Goal: Information Seeking & Learning: Learn about a topic

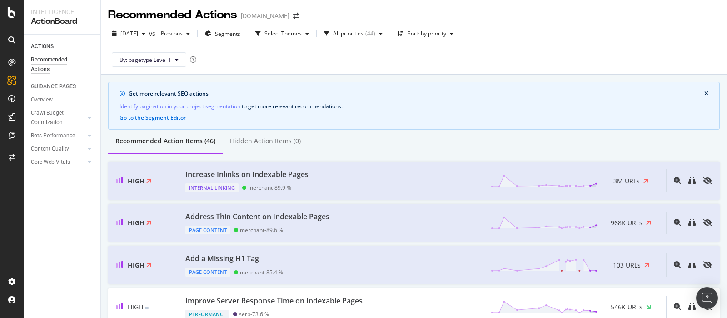
scroll to position [56, 0]
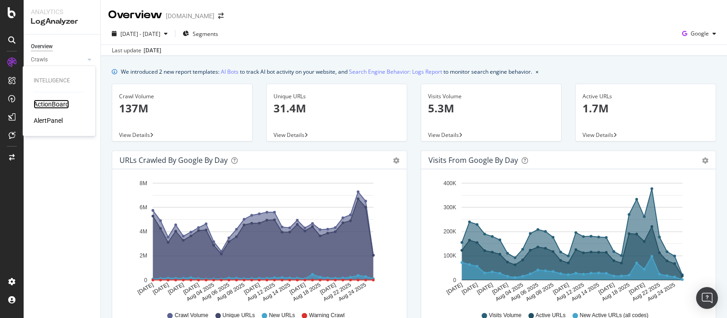
click at [59, 103] on div "ActionBoard" at bounding box center [51, 104] width 35 height 9
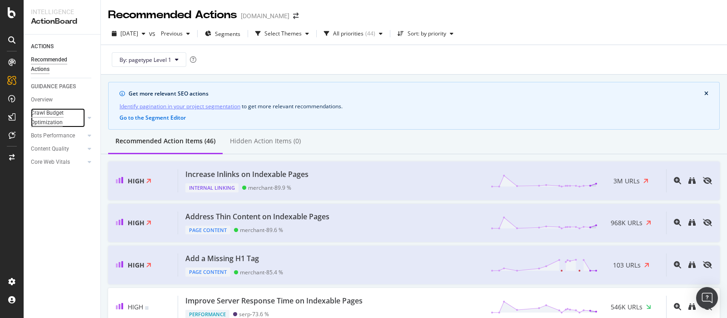
click at [75, 118] on div "Crawl Budget Optimization" at bounding box center [55, 117] width 48 height 19
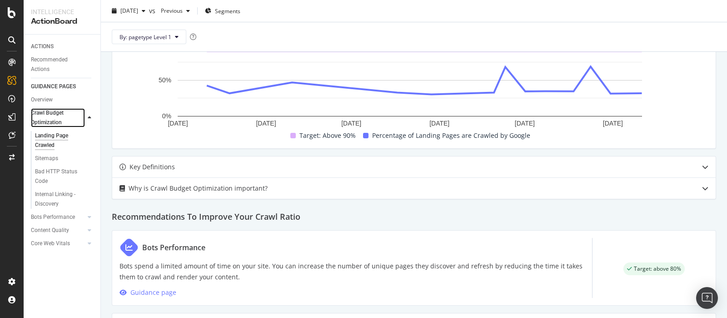
scroll to position [536, 0]
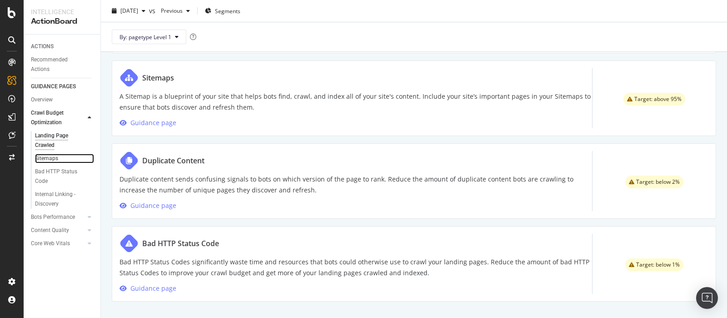
click at [59, 158] on link "Sitemaps" at bounding box center [64, 159] width 59 height 10
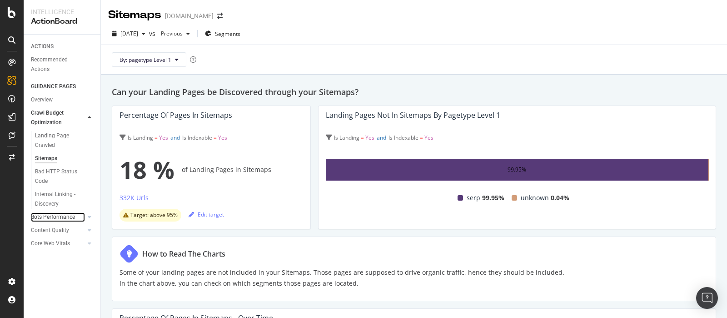
click at [79, 215] on div at bounding box center [80, 216] width 9 height 9
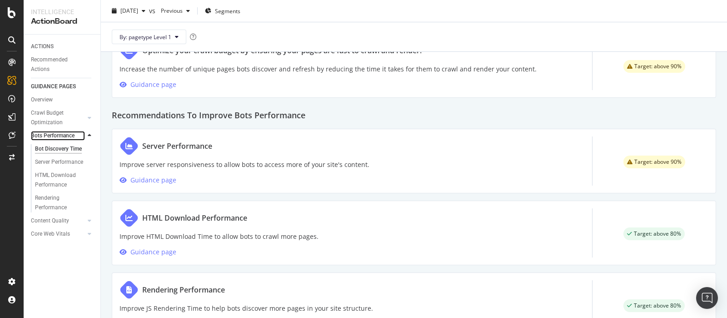
scroll to position [502, 0]
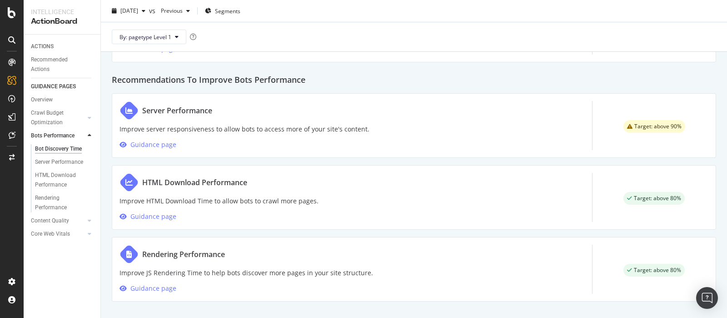
click at [225, 118] on div "Server Performance" at bounding box center [245, 110] width 250 height 19
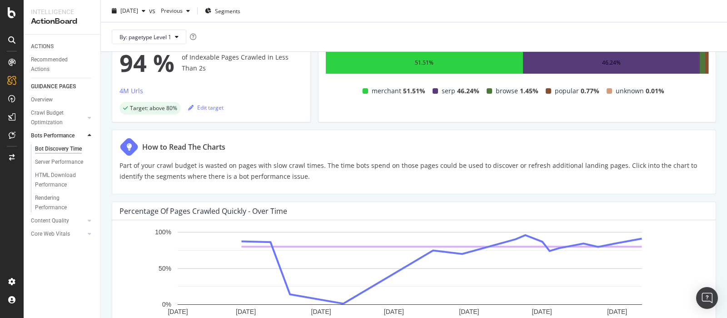
scroll to position [104, 0]
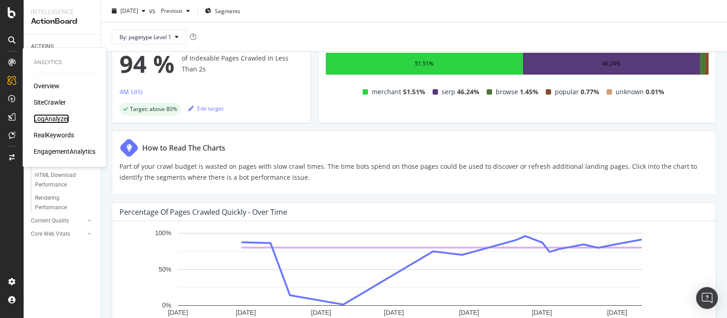
click at [56, 119] on div "LogAnalyzer" at bounding box center [51, 118] width 35 height 9
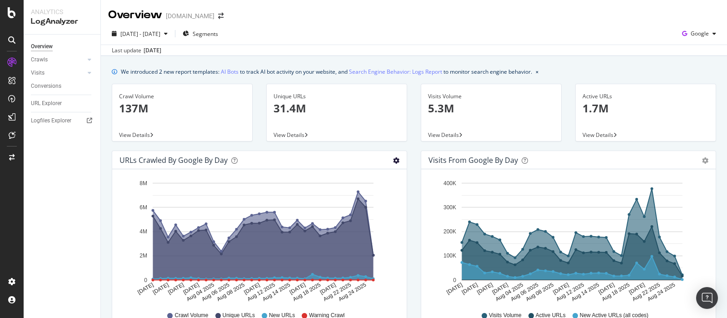
click at [393, 162] on icon "gear" at bounding box center [396, 160] width 6 height 6
click at [356, 196] on span "Table" at bounding box center [370, 197] width 72 height 14
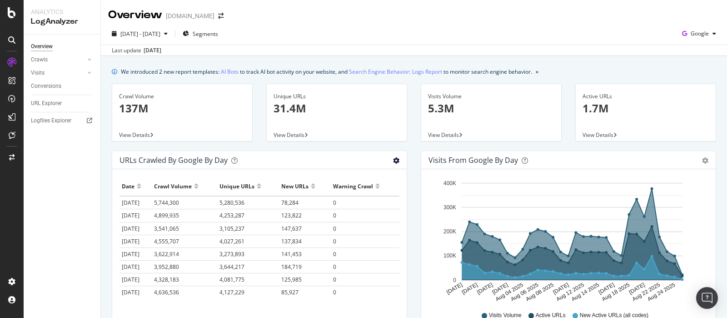
click at [393, 158] on icon "gear" at bounding box center [396, 160] width 6 height 6
click at [369, 172] on span "Area" at bounding box center [370, 179] width 72 height 14
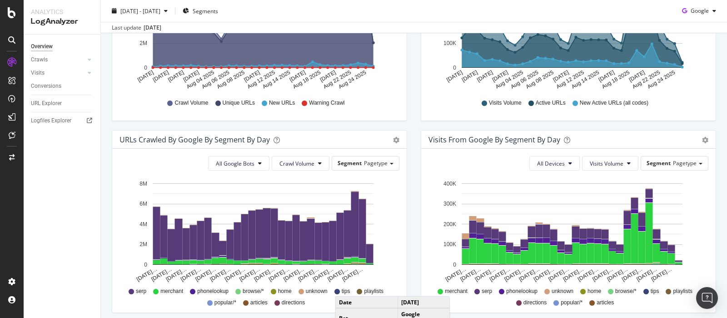
scroll to position [212, 0]
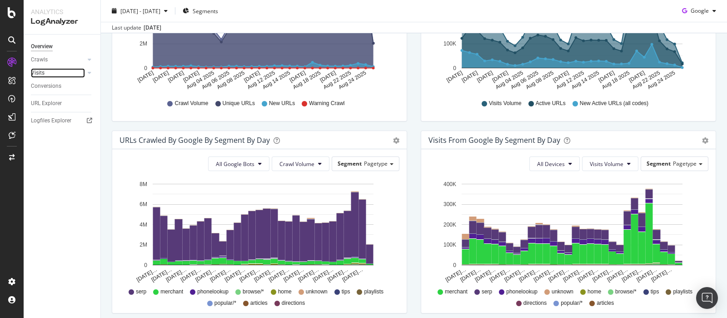
click at [57, 74] on link "Visits" at bounding box center [58, 73] width 54 height 10
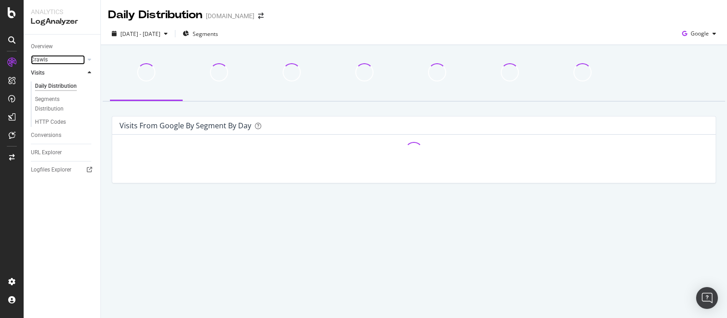
click at [70, 62] on link "Crawls" at bounding box center [58, 60] width 54 height 10
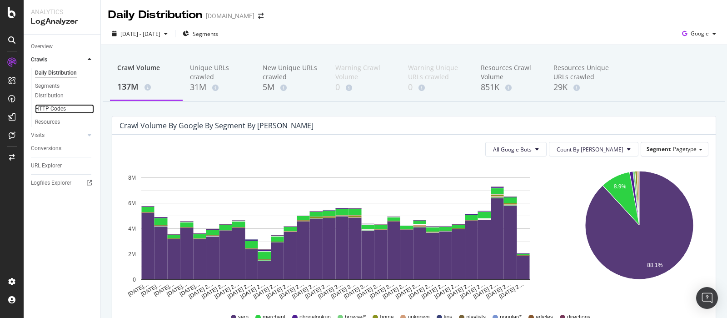
click at [67, 109] on link "HTTP Codes" at bounding box center [64, 109] width 59 height 10
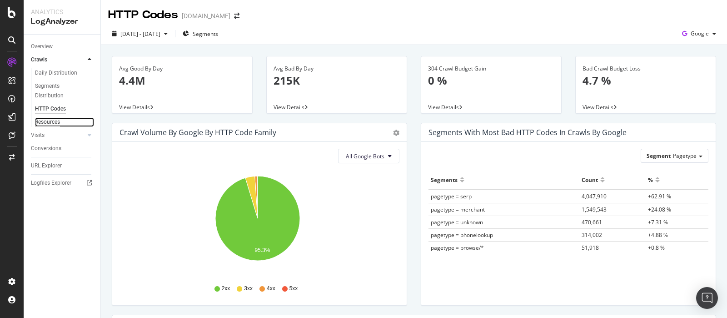
click at [48, 121] on div "Resources" at bounding box center [47, 122] width 25 height 10
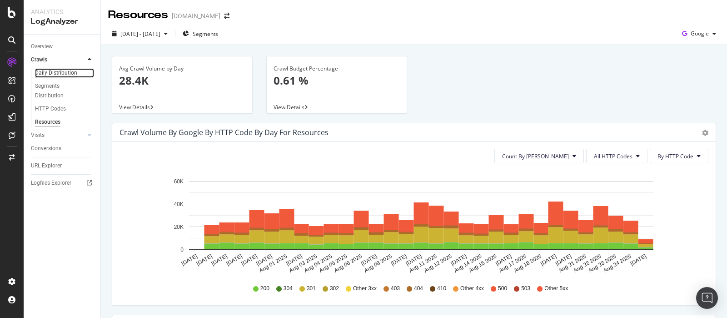
click at [66, 76] on div "Daily Distribution" at bounding box center [56, 73] width 42 height 10
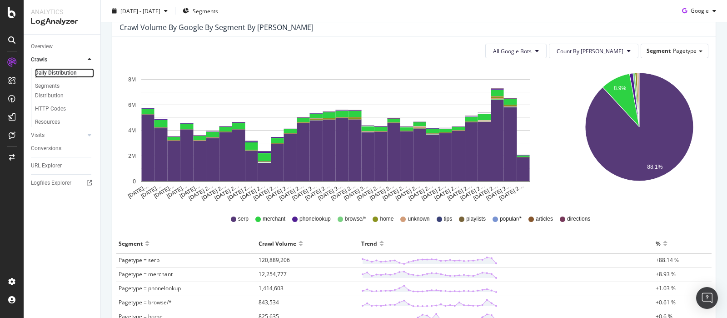
scroll to position [90, 0]
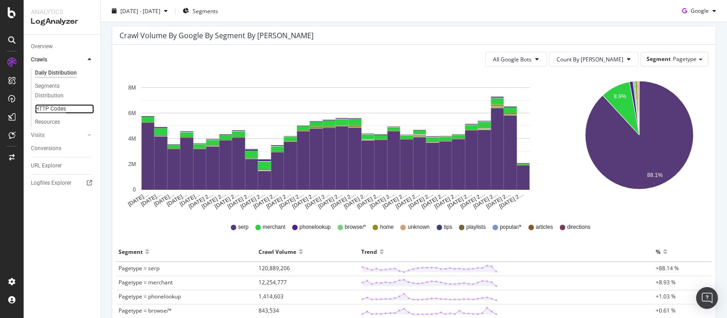
click at [64, 110] on div "HTTP Codes" at bounding box center [50, 109] width 31 height 10
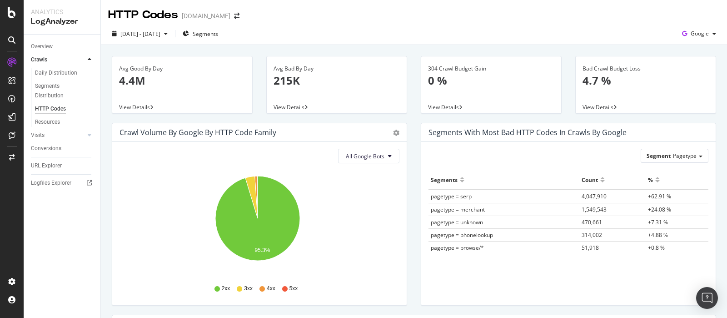
drag, startPoint x: 584, startPoint y: 101, endPoint x: 588, endPoint y: 104, distance: 4.9
click at [588, 104] on div "View Details" at bounding box center [646, 106] width 140 height 13
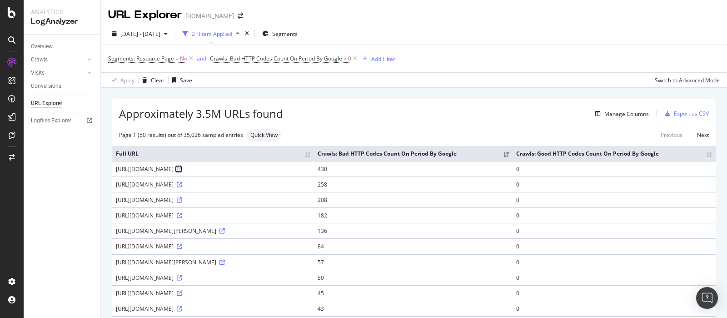
click at [182, 172] on icon at bounding box center [179, 168] width 5 height 5
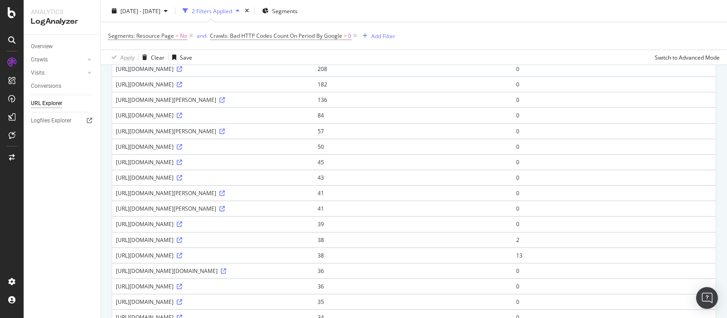
scroll to position [130, 0]
click at [73, 124] on link "Logfiles Explorer" at bounding box center [62, 121] width 63 height 10
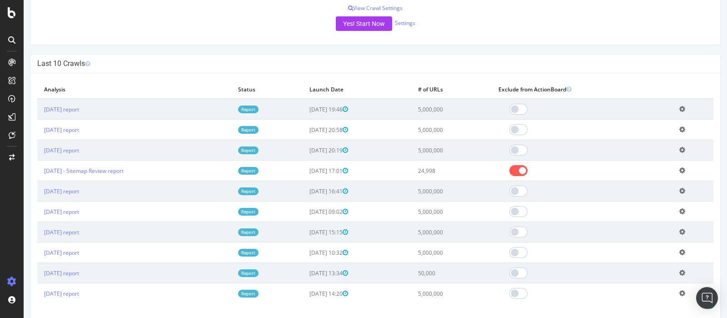
scroll to position [170, 0]
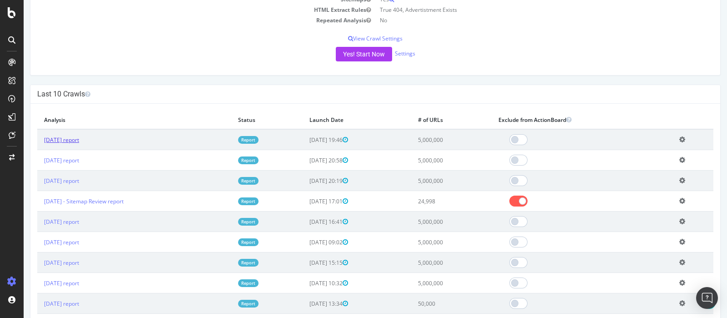
click at [76, 137] on link "2025 Aug. 21st report" at bounding box center [61, 140] width 35 height 8
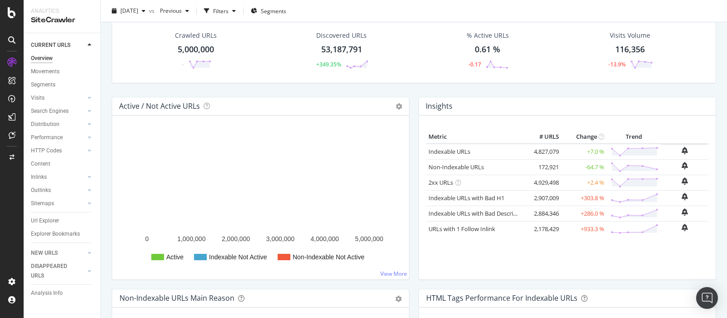
scroll to position [56, 0]
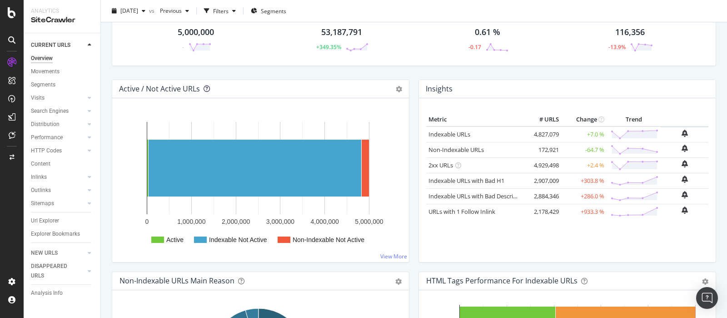
click at [205, 86] on icon at bounding box center [207, 88] width 6 height 6
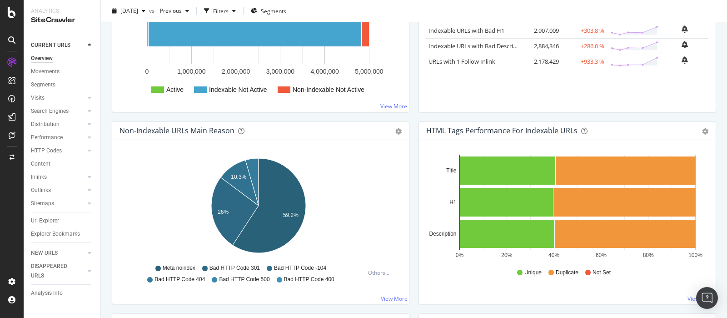
scroll to position [284, 0]
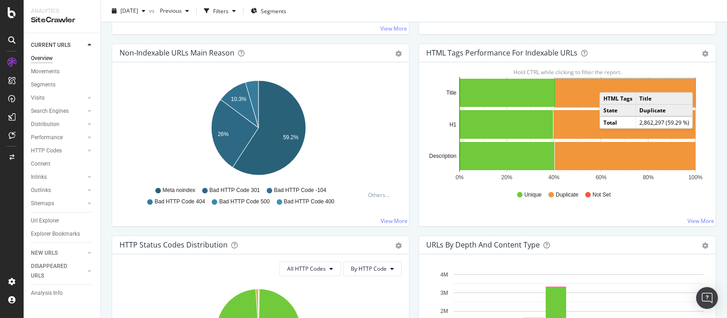
click at [605, 83] on rect "A chart." at bounding box center [626, 93] width 140 height 28
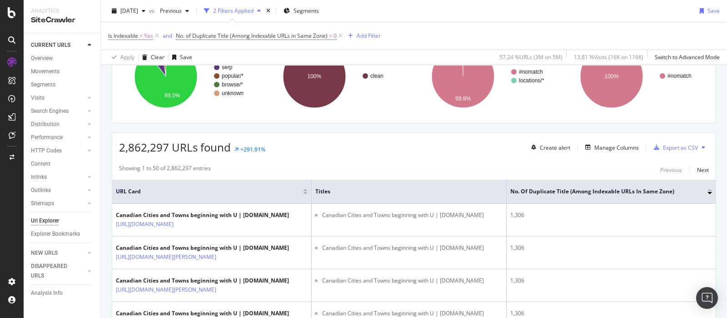
scroll to position [170, 0]
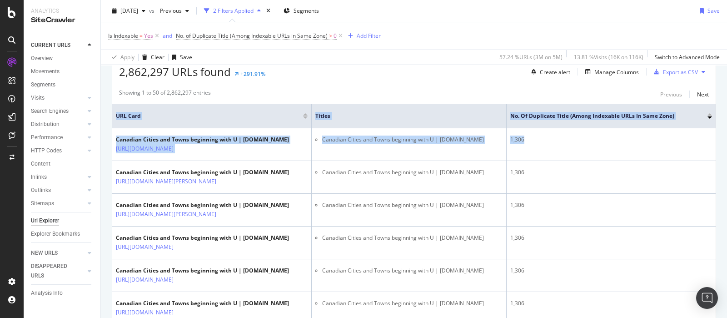
drag, startPoint x: 609, startPoint y: 142, endPoint x: 720, endPoint y: 143, distance: 110.9
click at [725, 143] on div "URL Explorer yellowpages.ca 2025 Aug. 21st vs Previous 2 Filters Applied Segmen…" at bounding box center [414, 159] width 626 height 318
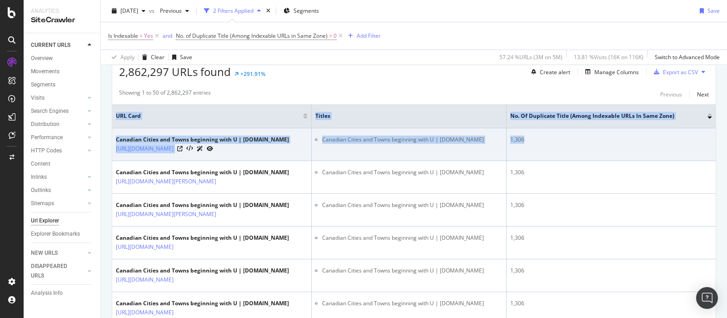
click at [631, 134] on td "1,306" at bounding box center [611, 144] width 209 height 33
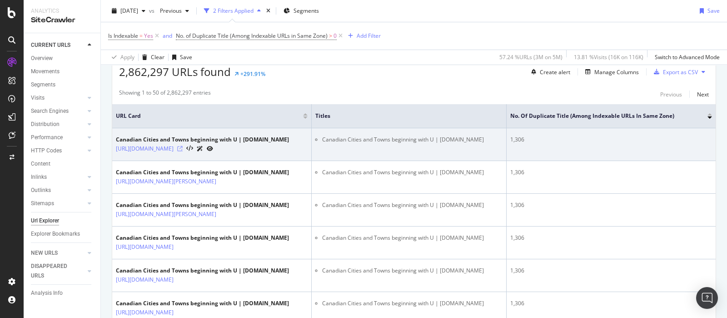
click at [183, 147] on icon at bounding box center [179, 148] width 5 height 5
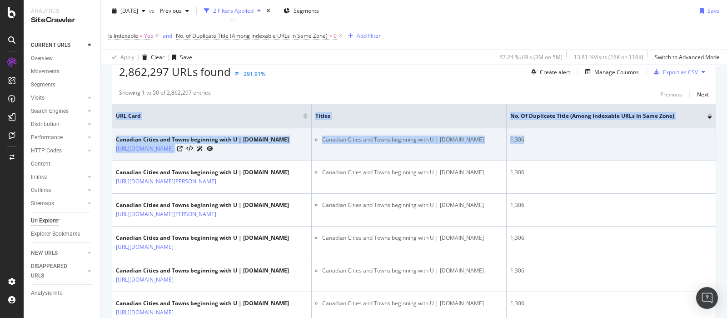
drag, startPoint x: 598, startPoint y: 140, endPoint x: 679, endPoint y: 130, distance: 81.4
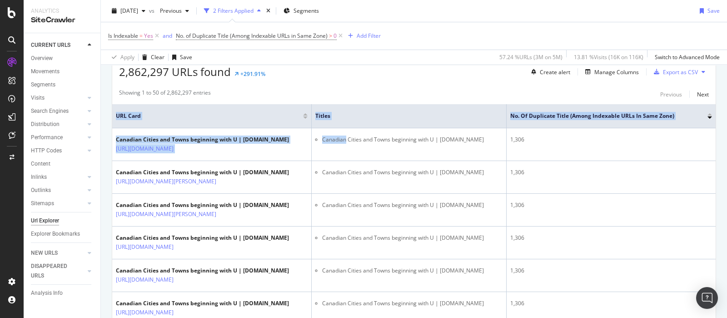
drag, startPoint x: 376, startPoint y: 137, endPoint x: 650, endPoint y: 174, distance: 276.1
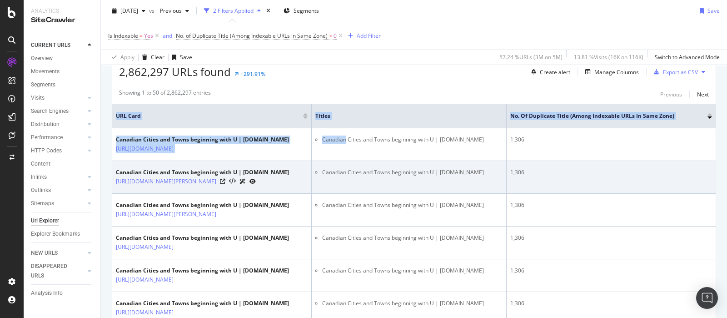
click at [725, 139] on div "URL Explorer yellowpages.ca 2025 Aug. 21st vs Previous 2 Filters Applied Segmen…" at bounding box center [414, 159] width 626 height 318
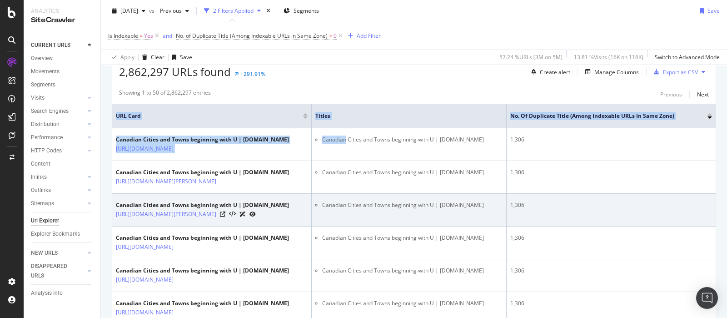
scroll to position [227, 0]
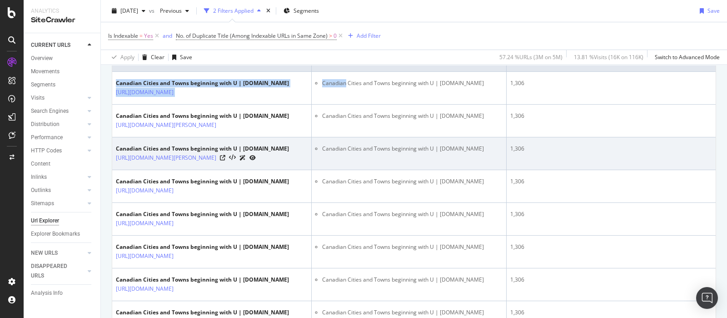
click at [596, 161] on td "1,306" at bounding box center [611, 153] width 209 height 33
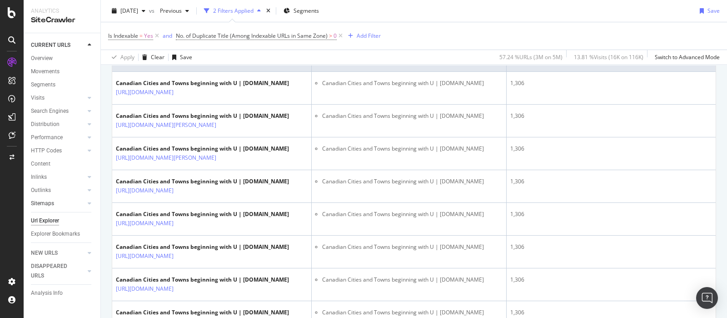
click at [84, 204] on div at bounding box center [80, 203] width 9 height 9
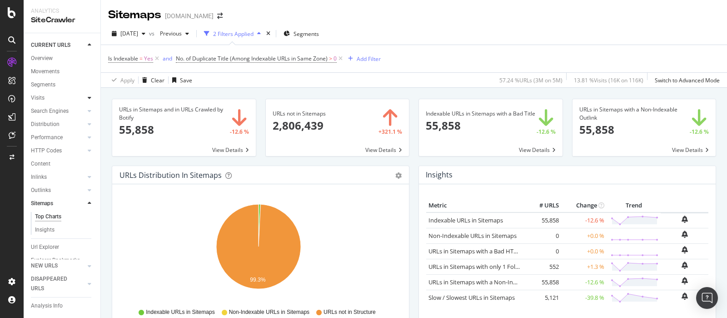
click at [85, 96] on div at bounding box center [89, 97] width 9 height 9
click at [55, 124] on div "Orphan URLs" at bounding box center [51, 125] width 32 height 10
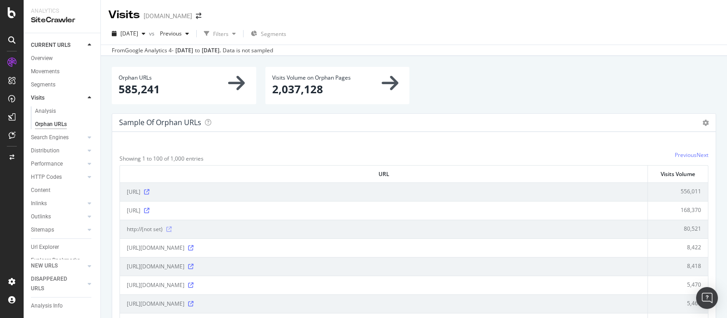
click at [170, 226] on icon at bounding box center [168, 228] width 5 height 5
click at [150, 191] on icon at bounding box center [146, 191] width 5 height 5
click at [52, 142] on div "Search Engines" at bounding box center [50, 138] width 38 height 10
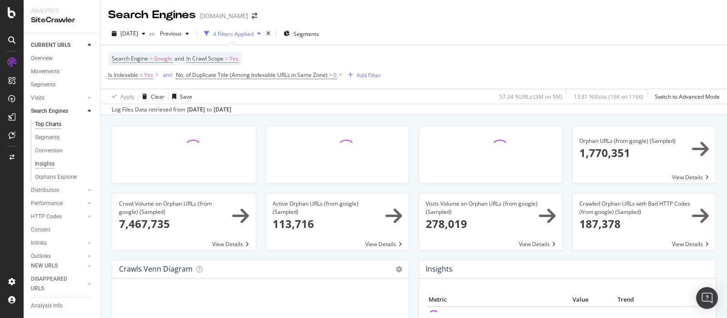
click at [51, 169] on div "Insights" at bounding box center [45, 164] width 20 height 10
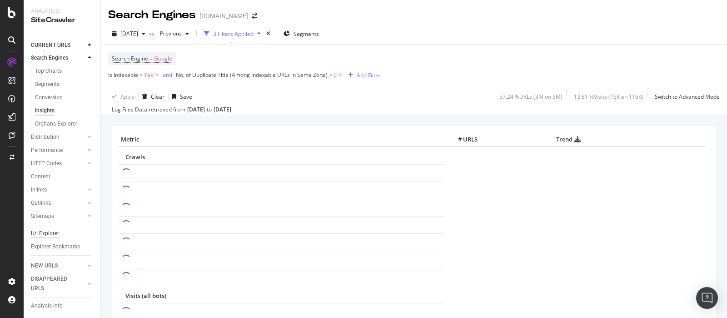
scroll to position [81, 0]
click at [53, 263] on div "NEW URLS" at bounding box center [44, 266] width 27 height 10
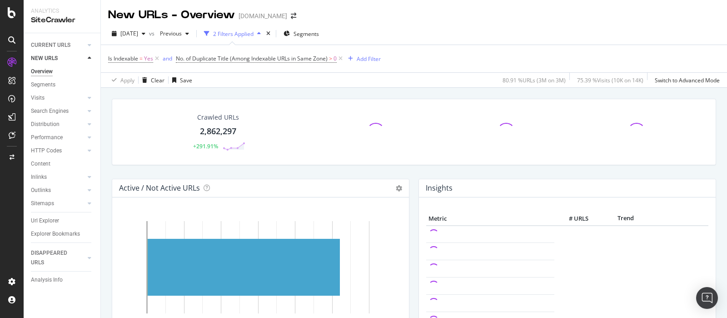
click at [45, 70] on div "Overview" at bounding box center [42, 72] width 22 height 10
click at [75, 45] on link "CURRENT URLS" at bounding box center [58, 45] width 54 height 10
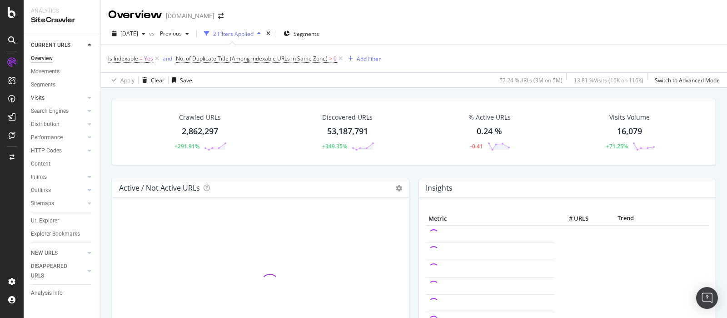
click at [84, 96] on div at bounding box center [80, 97] width 9 height 9
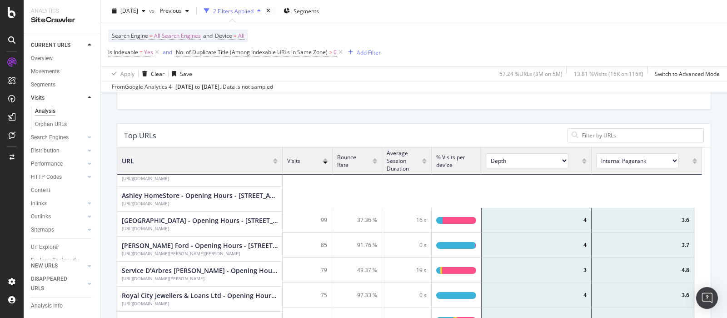
scroll to position [113, 0]
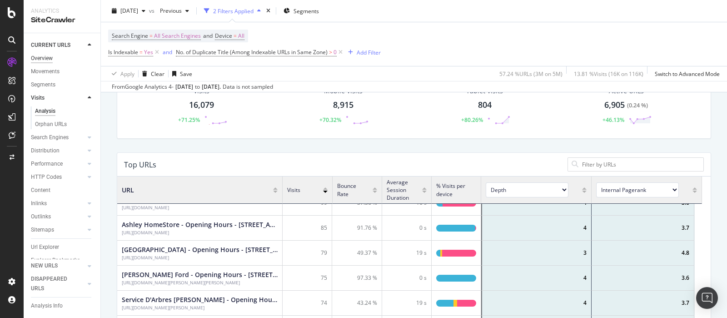
click at [44, 58] on div "Overview" at bounding box center [42, 59] width 22 height 10
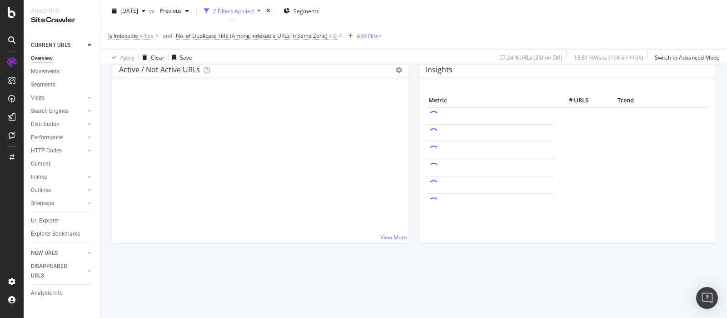
scroll to position [86, 0]
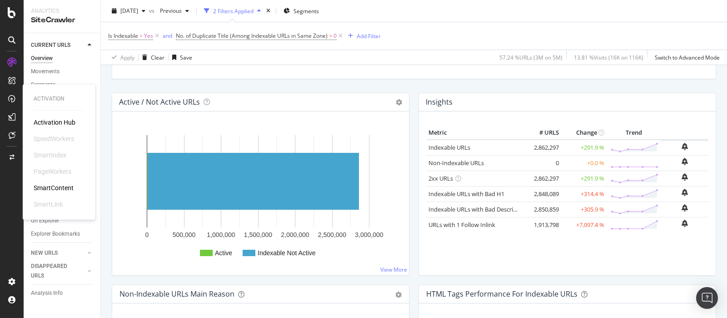
click at [53, 187] on div "SmartContent" at bounding box center [54, 187] width 40 height 9
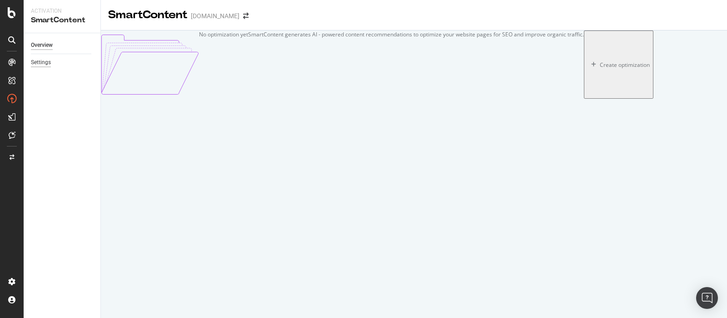
click at [41, 65] on div "Settings" at bounding box center [41, 63] width 20 height 10
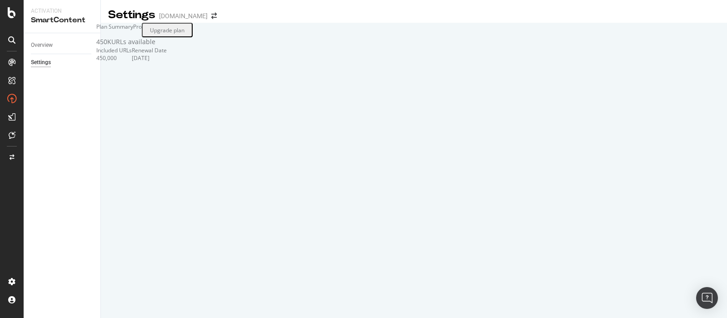
drag, startPoint x: 260, startPoint y: 104, endPoint x: 149, endPoint y: 96, distance: 110.7
click at [151, 62] on div "Included URLs 450,000 Renewal Date Feb 18, 2026" at bounding box center [255, 53] width 318 height 15
click at [201, 114] on div "Plan Summary Pro Upgrade plan 450K URLs available Included URLs 450,000 Renewal…" at bounding box center [255, 68] width 318 height 91
click at [11, 82] on icon at bounding box center [11, 80] width 7 height 7
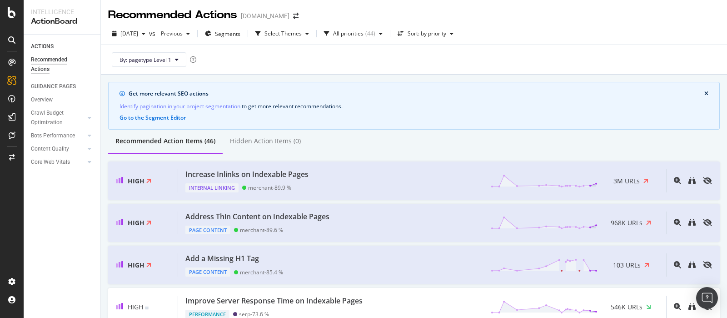
scroll to position [56, 0]
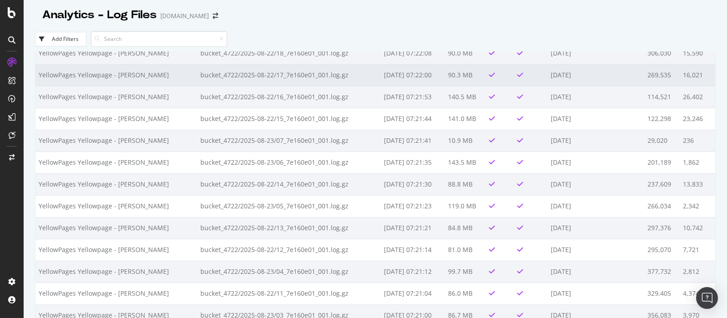
scroll to position [1763, 0]
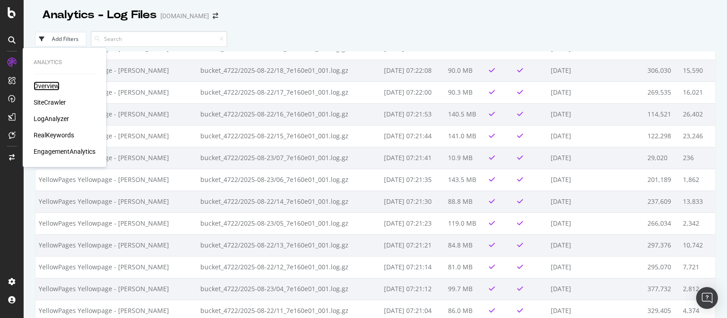
click at [52, 85] on div "Overview" at bounding box center [47, 85] width 26 height 9
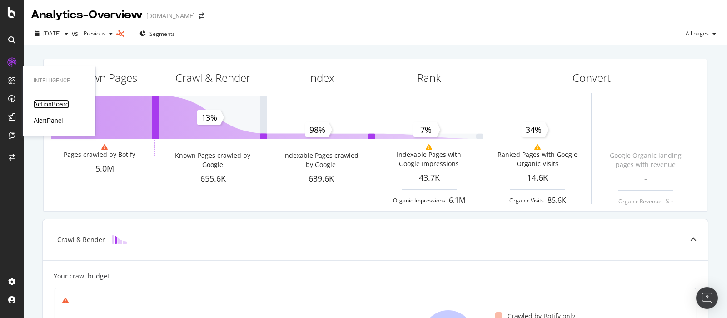
click at [50, 100] on div "ActionBoard" at bounding box center [51, 104] width 35 height 9
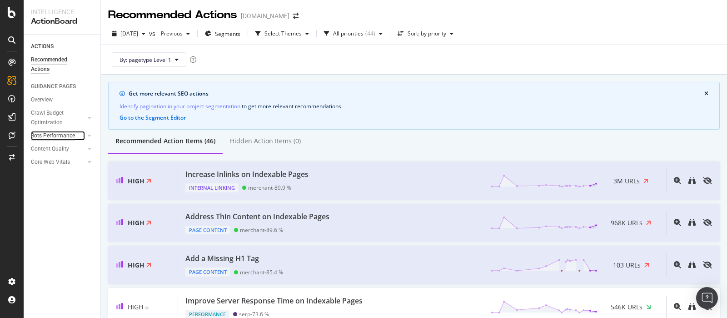
click at [69, 135] on div "Bots Performance" at bounding box center [53, 136] width 44 height 10
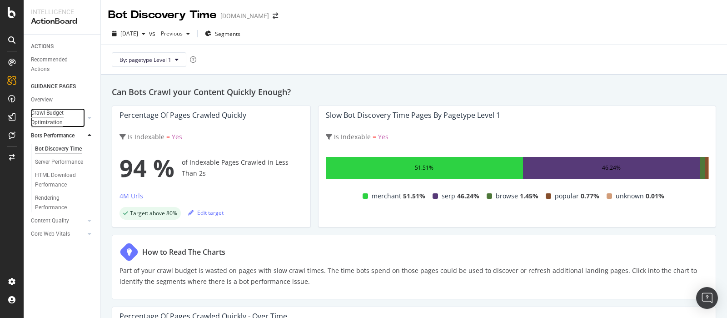
click at [64, 112] on div "Crawl Budget Optimization" at bounding box center [55, 117] width 48 height 19
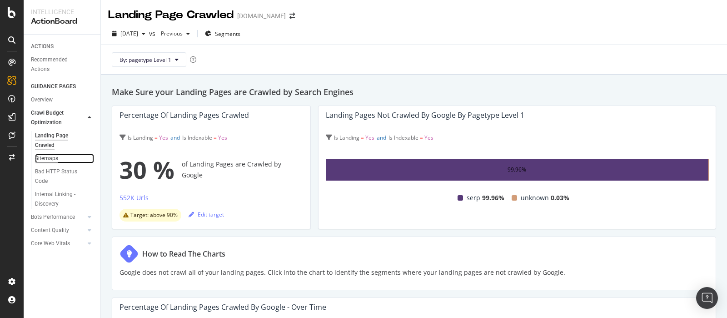
click at [56, 157] on div "Sitemaps" at bounding box center [46, 159] width 23 height 10
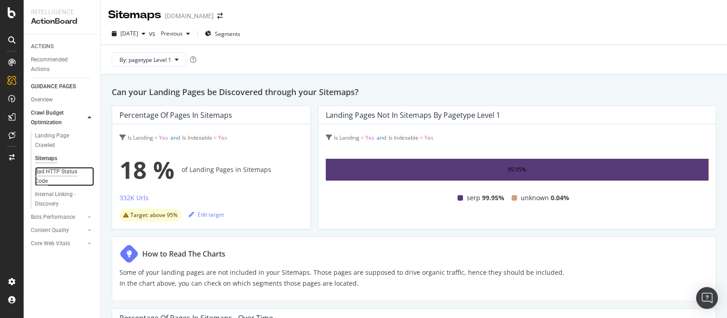
click at [51, 174] on div "Bad HTTP Status Code" at bounding box center [60, 176] width 51 height 19
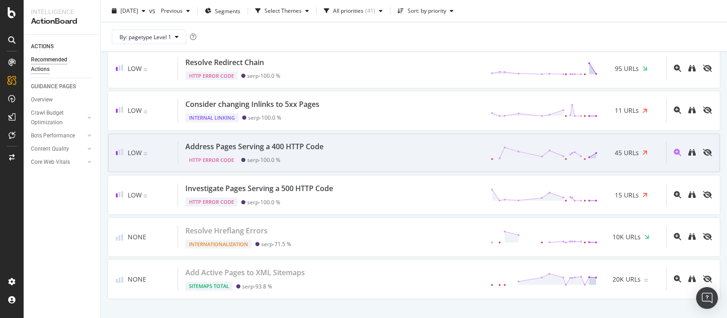
scroll to position [1681, 0]
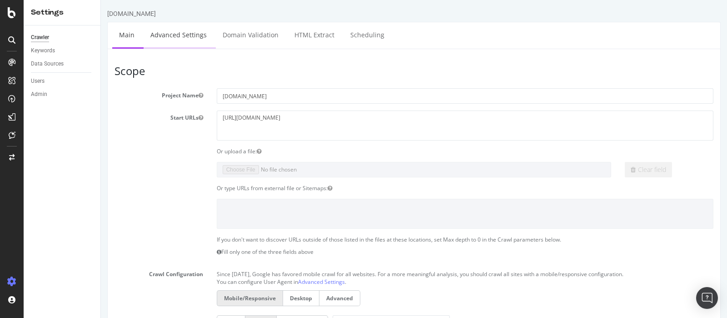
click at [180, 38] on link "Advanced Settings" at bounding box center [179, 34] width 70 height 25
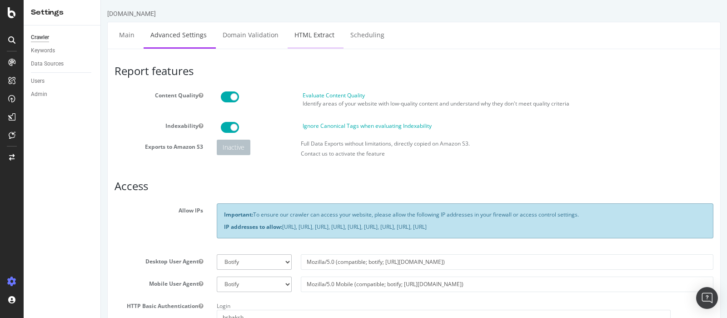
click at [299, 37] on link "HTML Extract" at bounding box center [315, 34] width 54 height 25
select select "exist"
select select "count"
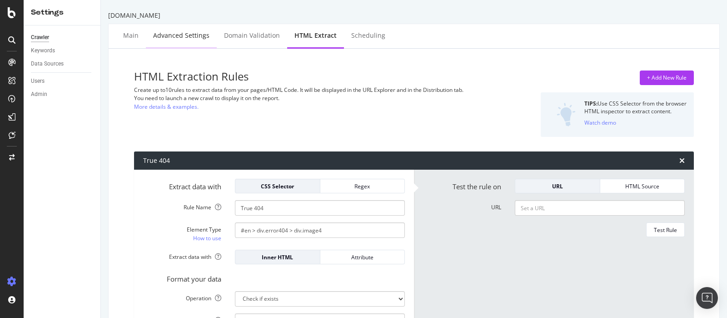
click at [181, 34] on div "Advanced Settings" at bounding box center [181, 35] width 56 height 9
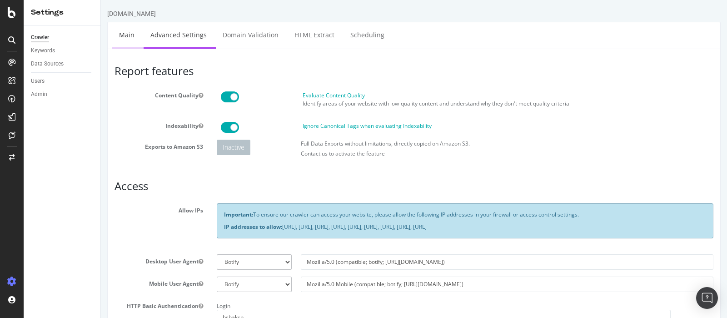
click at [129, 34] on link "Main" at bounding box center [126, 34] width 29 height 25
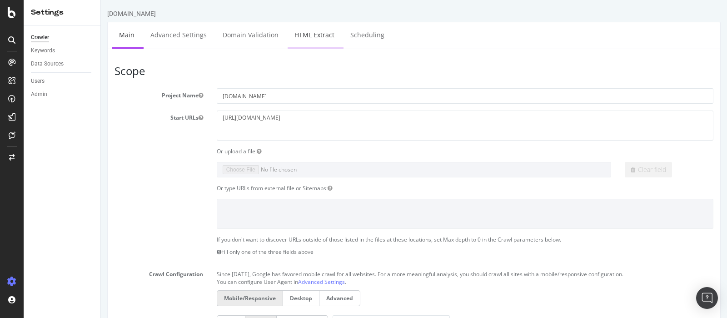
click at [315, 31] on link "HTML Extract" at bounding box center [315, 34] width 54 height 25
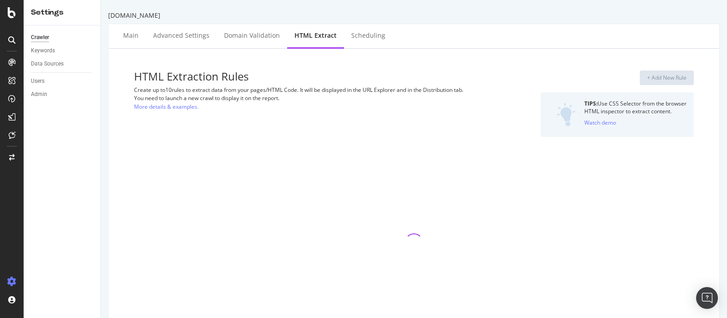
select select "exist"
select select "count"
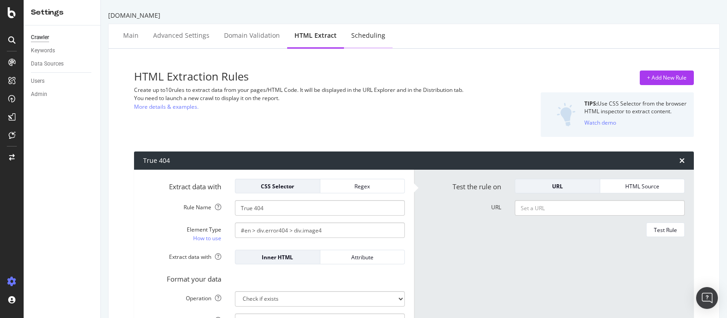
click at [369, 36] on div "Scheduling" at bounding box center [368, 35] width 34 height 9
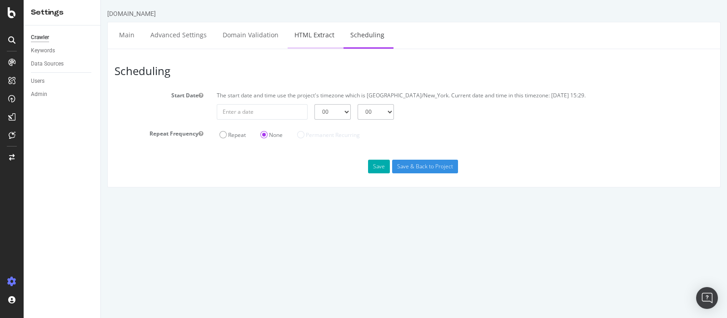
click at [331, 40] on link "HTML Extract" at bounding box center [315, 34] width 54 height 25
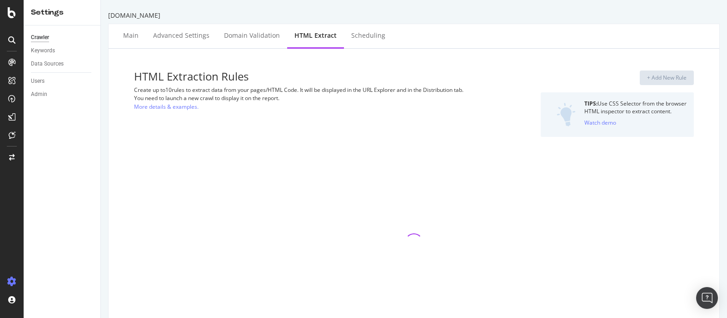
select select "exist"
select select "count"
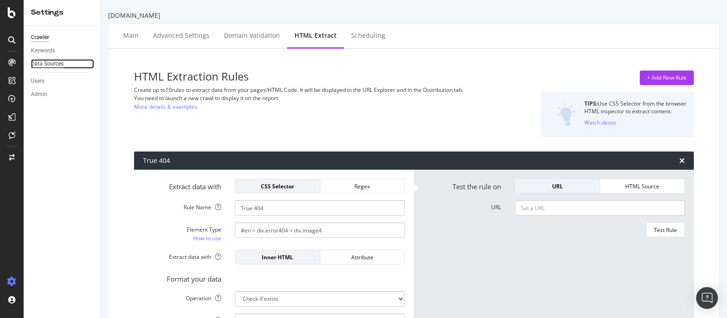
click at [58, 60] on div "Data Sources" at bounding box center [47, 64] width 33 height 10
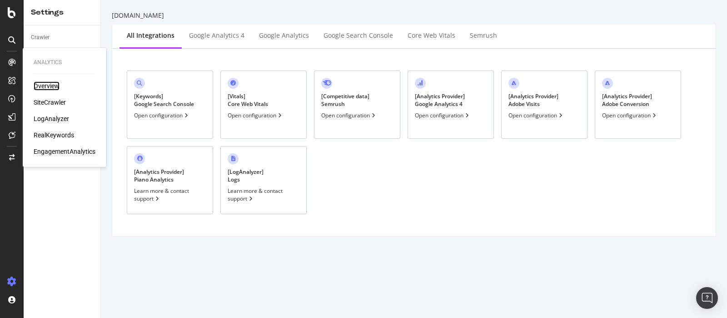
click at [50, 89] on div "Overview" at bounding box center [47, 85] width 26 height 9
